Goal: Information Seeking & Learning: Find specific page/section

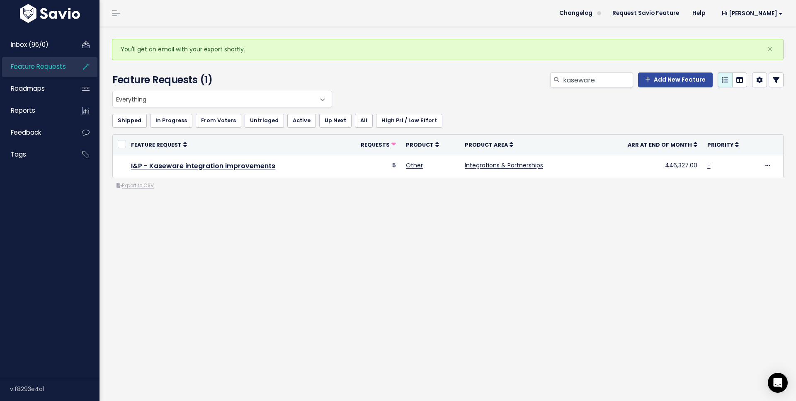
click at [44, 67] on span "Feature Requests" at bounding box center [38, 66] width 55 height 9
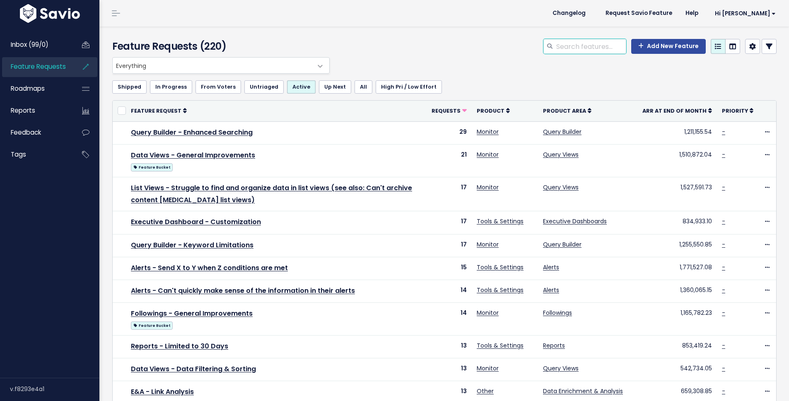
click at [589, 47] on input "search" at bounding box center [591, 46] width 71 height 15
type input "dossier"
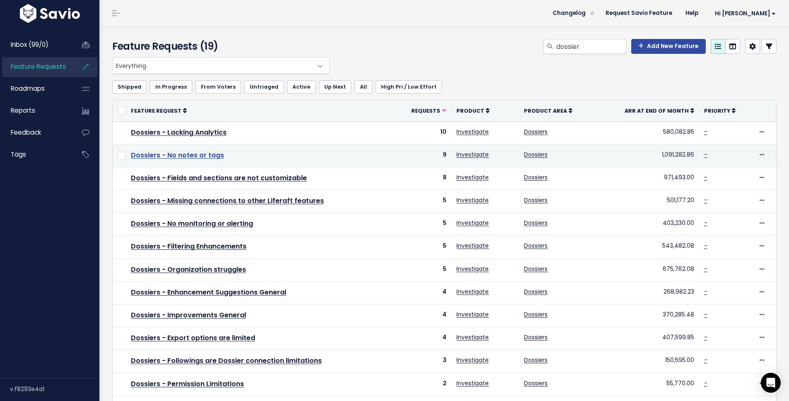
click at [209, 155] on link "Dossiers - No notes or tags" at bounding box center [177, 155] width 93 height 10
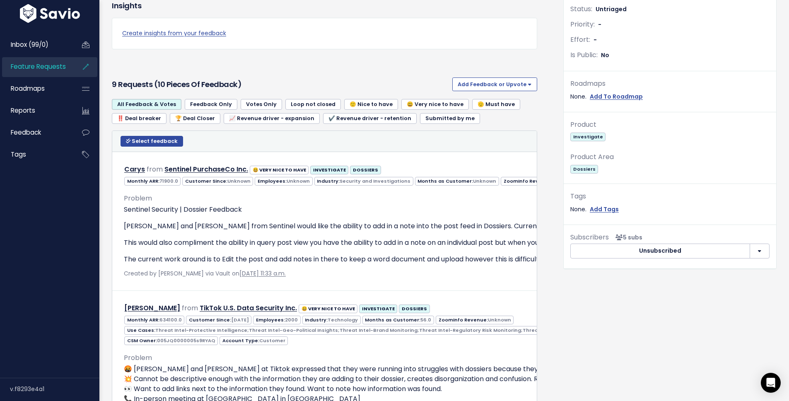
scroll to position [234, 0]
